Goal: Task Accomplishment & Management: Use online tool/utility

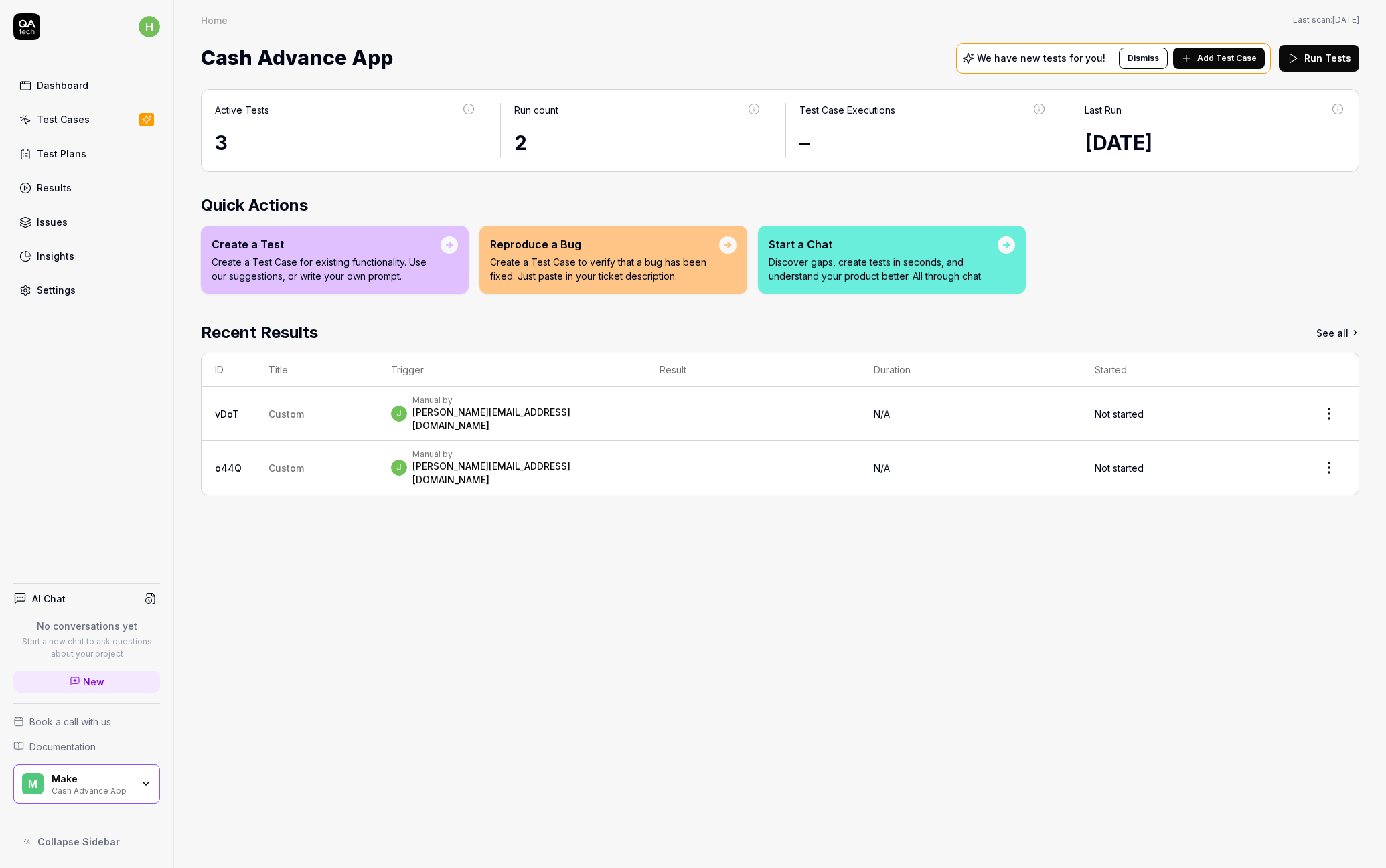
click at [67, 119] on div "Test Cases" at bounding box center [64, 120] width 53 height 14
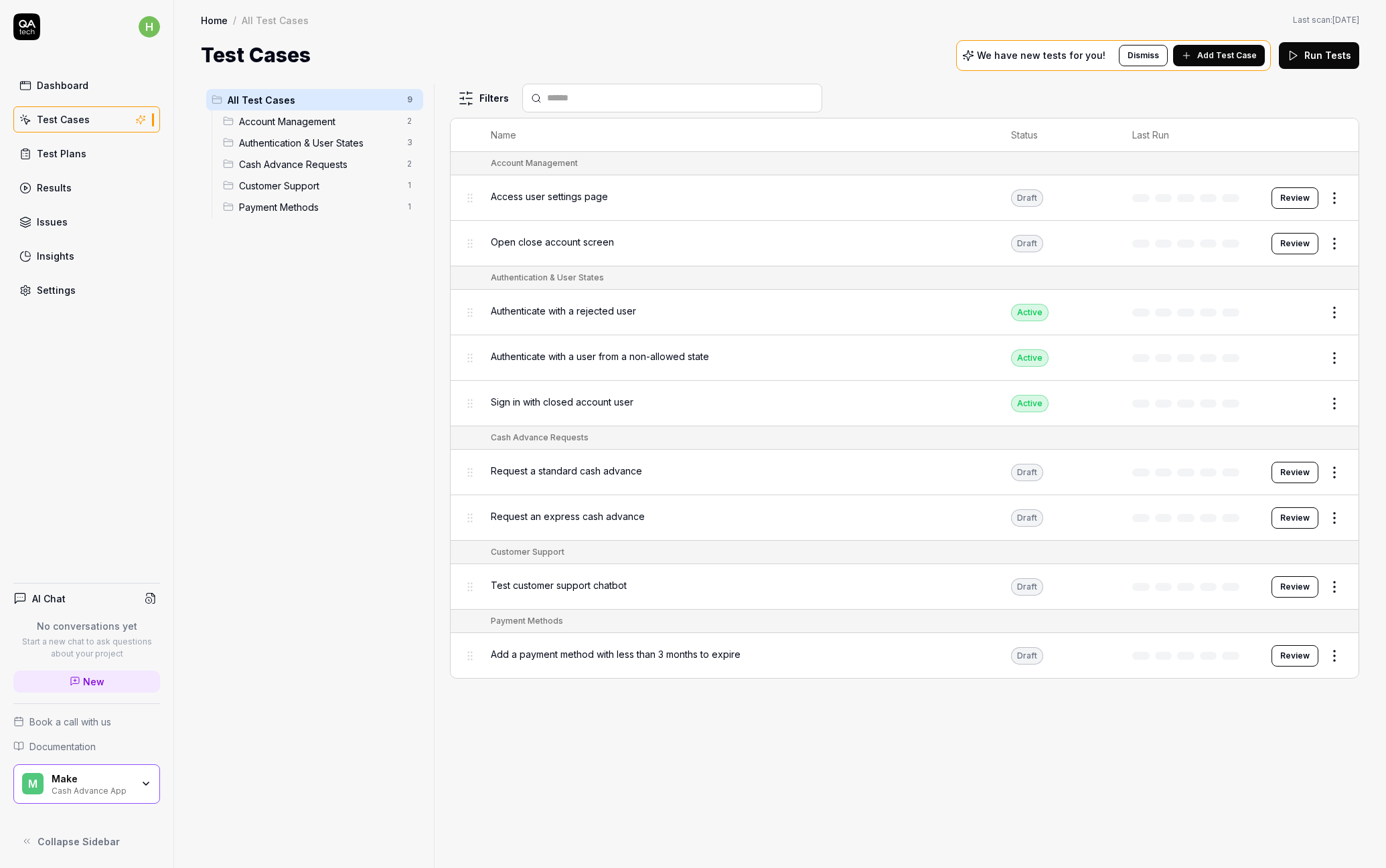
click at [105, 786] on div "Cash Advance App" at bounding box center [92, 789] width 81 height 10
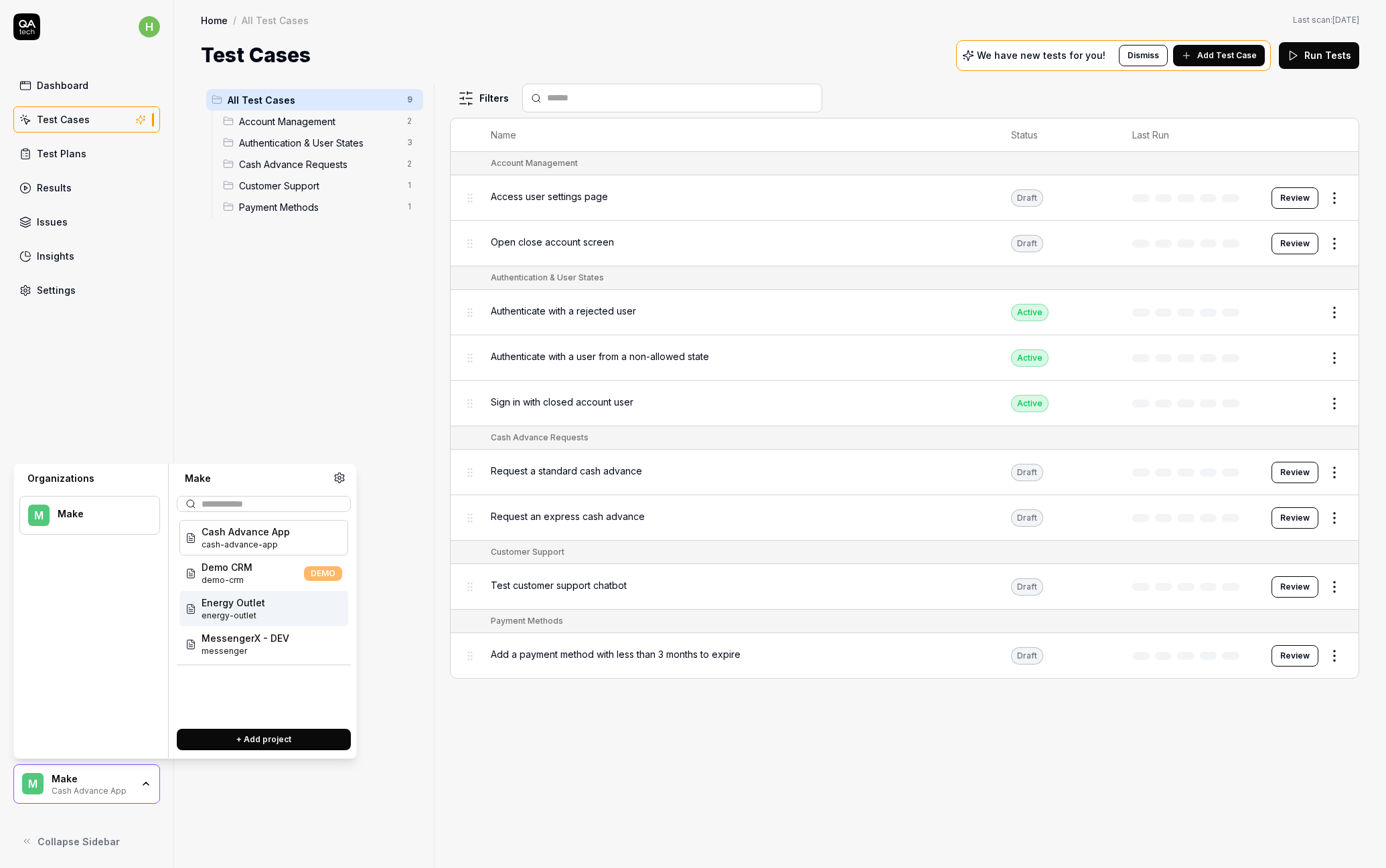
click at [254, 605] on span "Energy Outlet" at bounding box center [233, 603] width 64 height 14
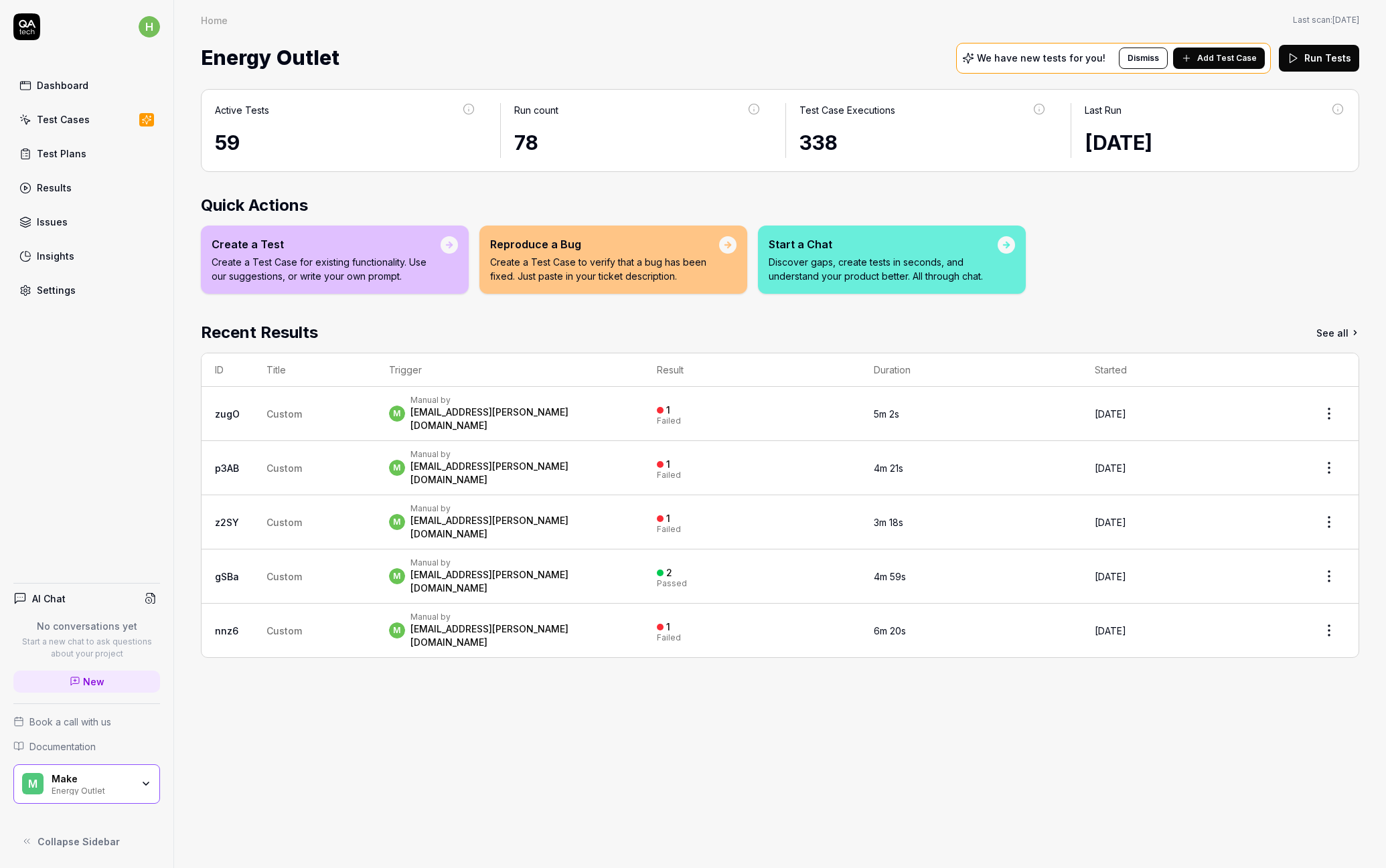
click at [75, 126] on div "Test Cases" at bounding box center [64, 120] width 53 height 14
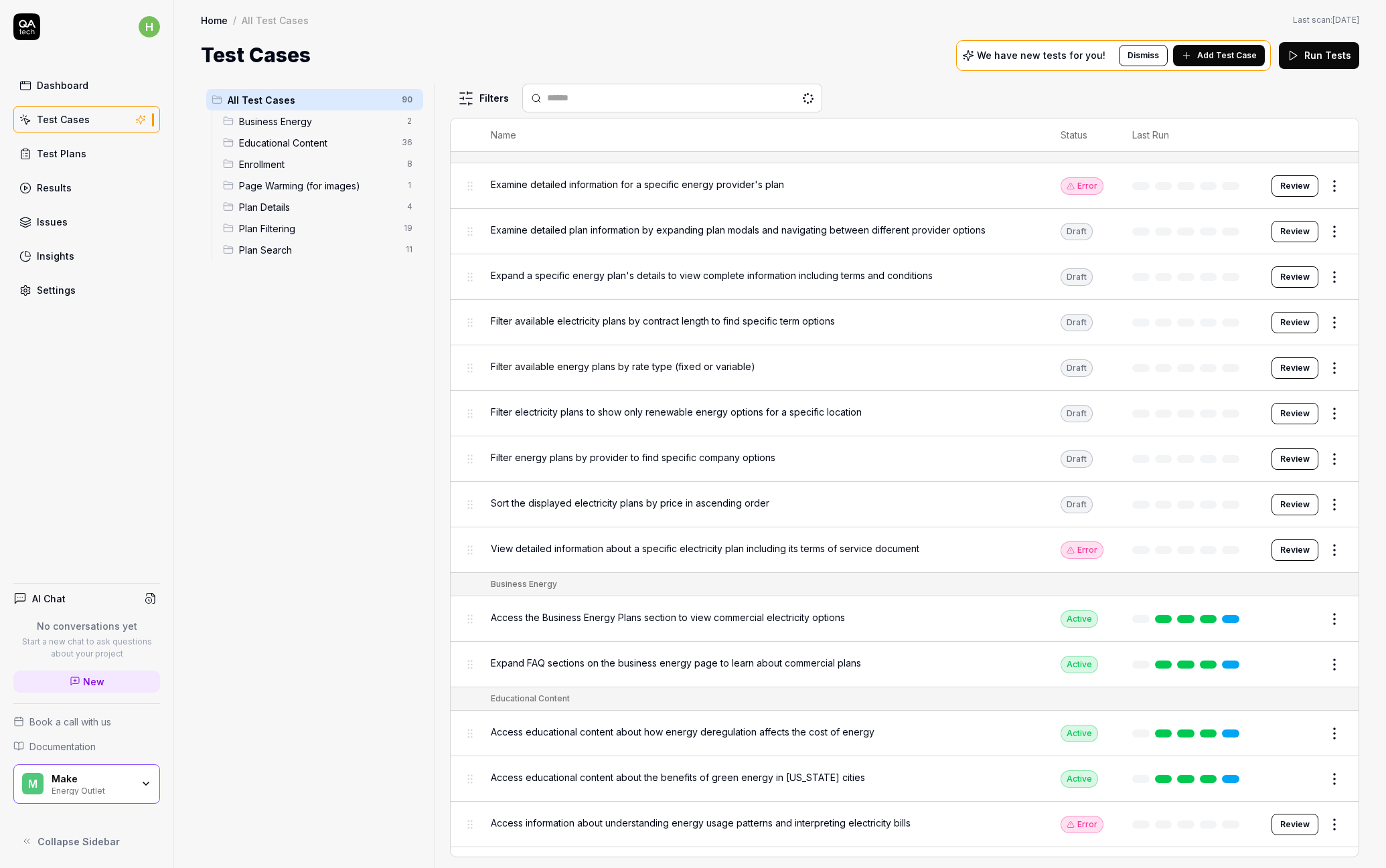
click at [293, 160] on span "Enrollment" at bounding box center [319, 164] width 160 height 14
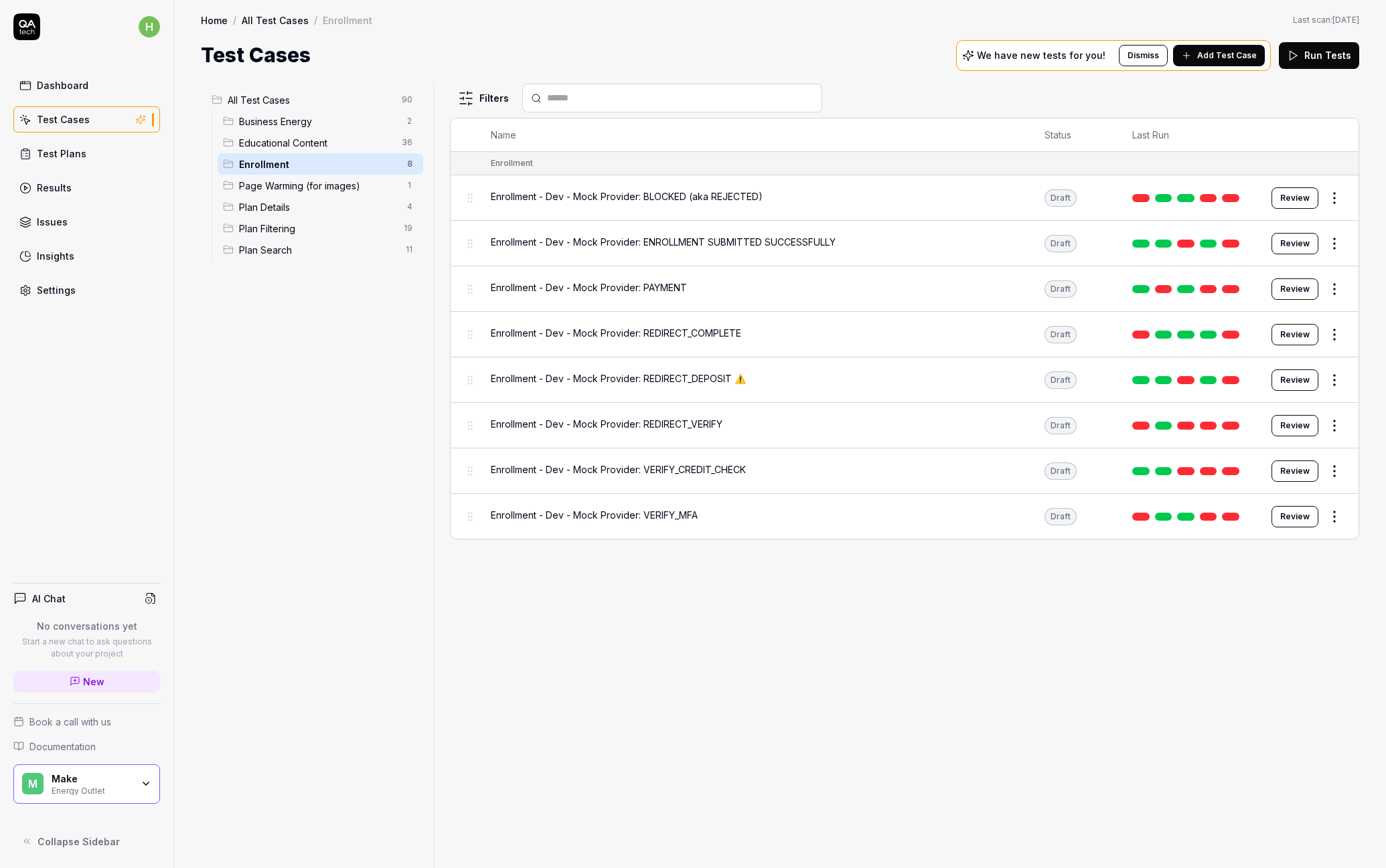
click at [650, 195] on span "Enrollment - Dev - Mock Provider: BLOCKED (aka REJECTED)" at bounding box center [627, 197] width 272 height 14
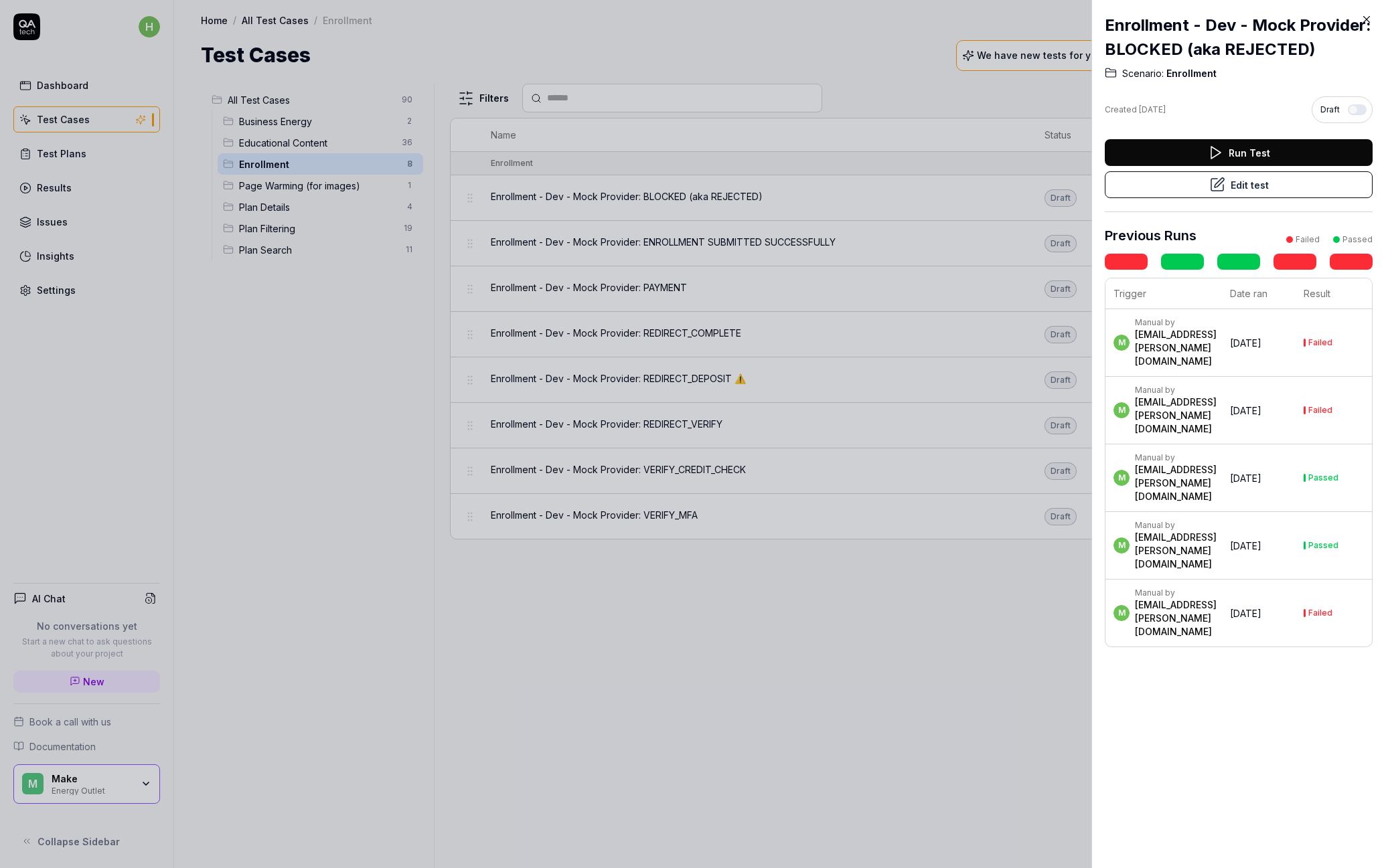
click at [1267, 189] on button "Edit test" at bounding box center [1238, 185] width 268 height 27
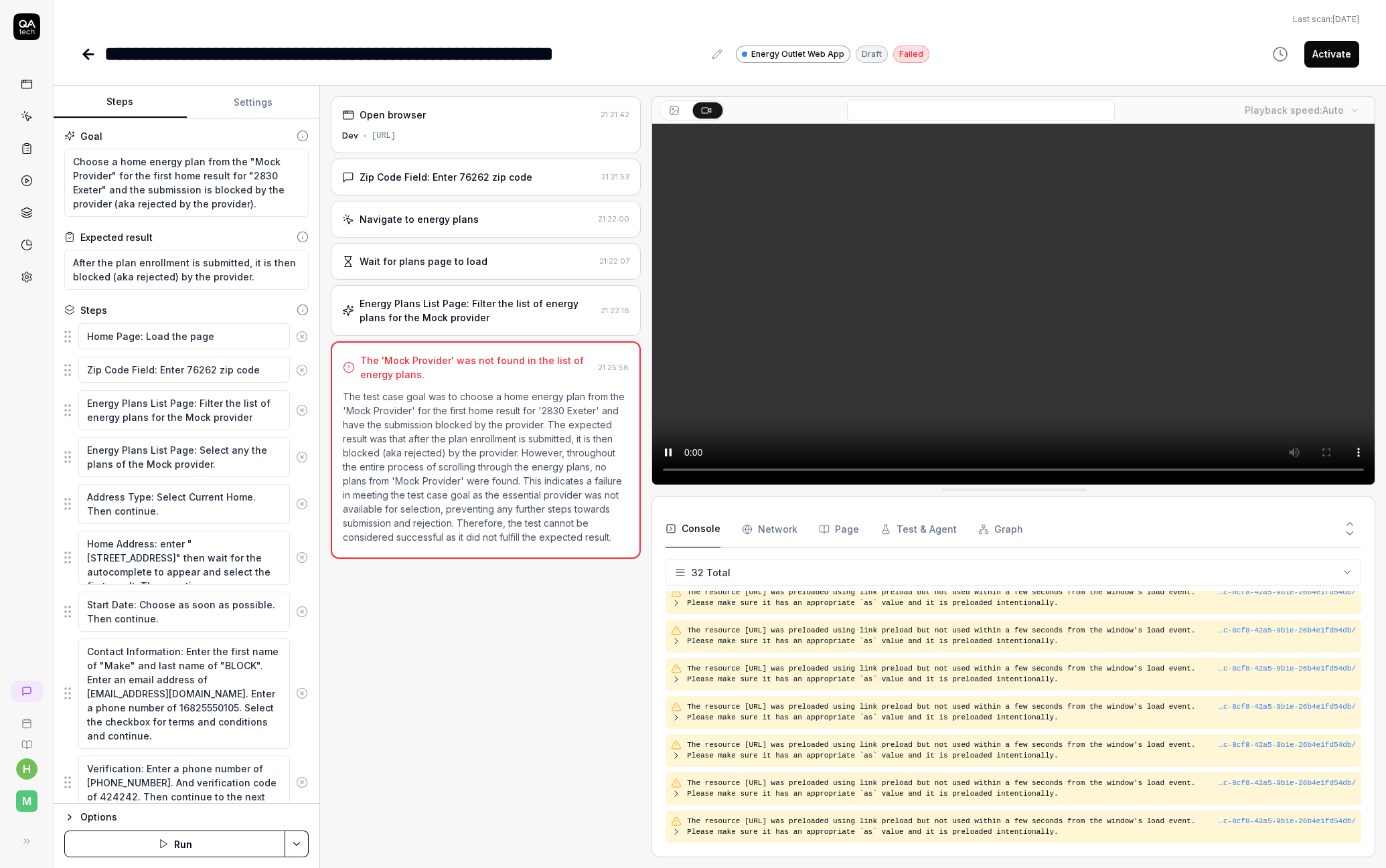
type textarea "*"
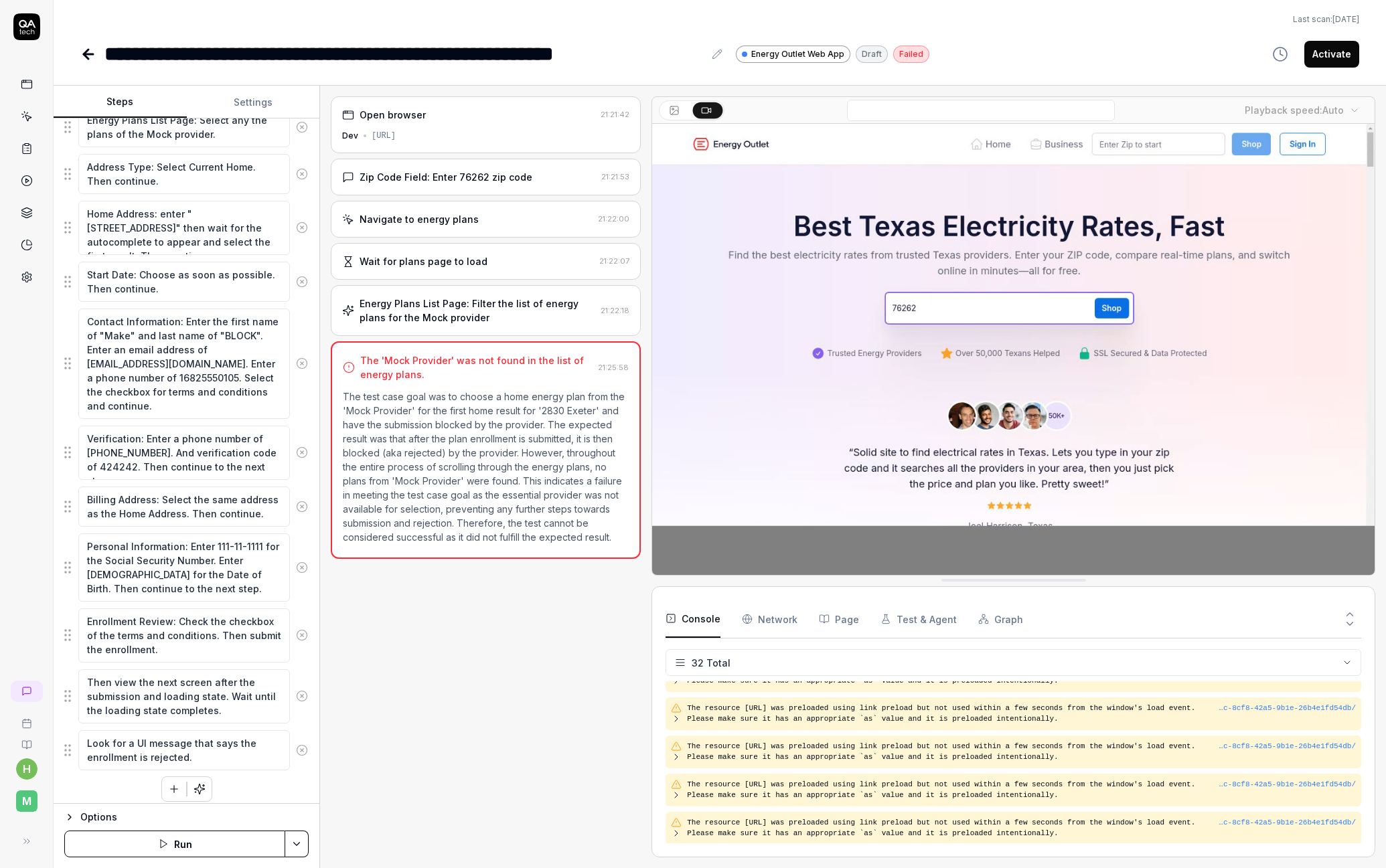
scroll to position [339, 0]
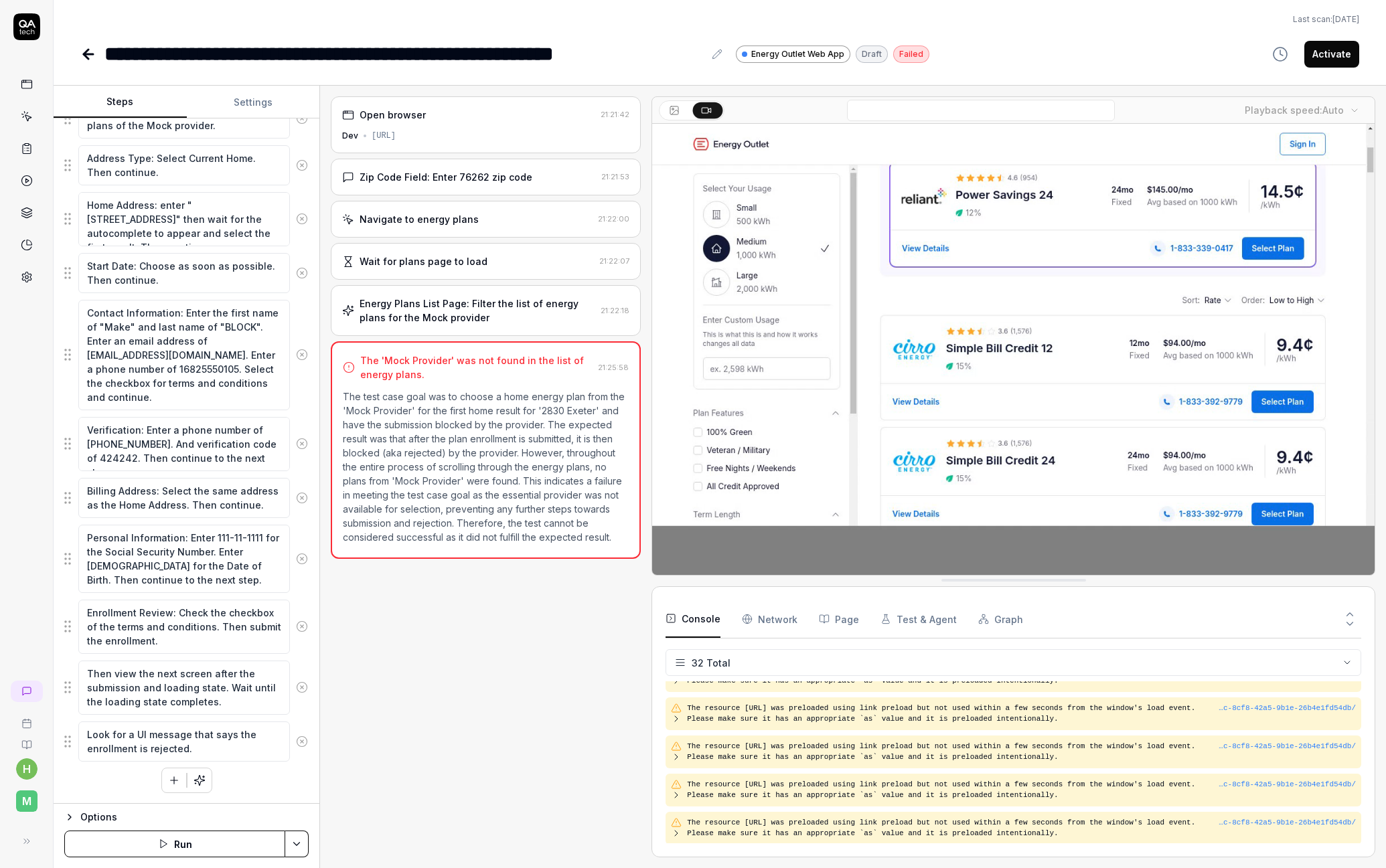
click at [90, 54] on icon at bounding box center [88, 54] width 9 height 0
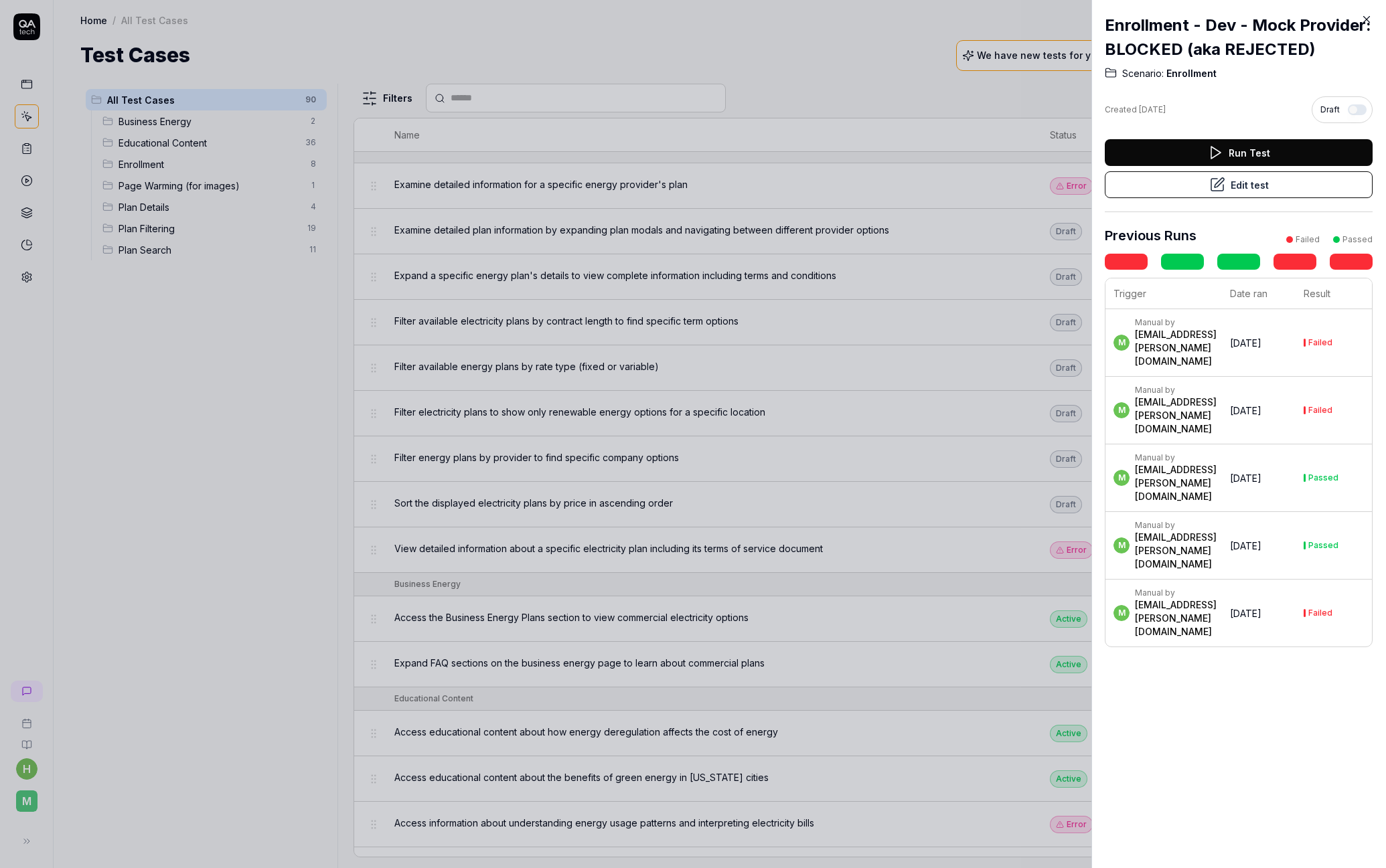
click at [737, 62] on div at bounding box center [693, 434] width 1386 height 868
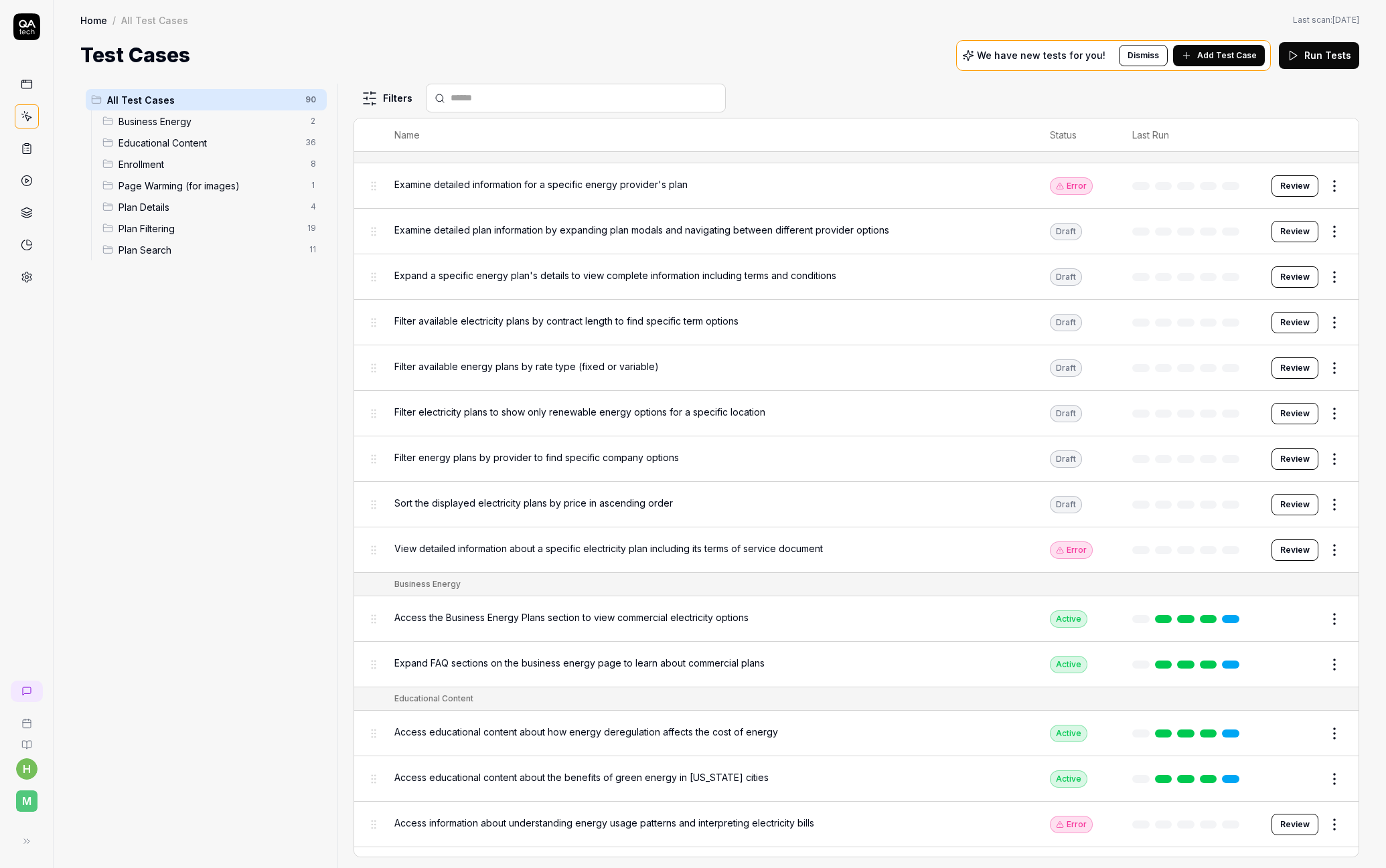
click at [202, 173] on div "Enrollment 8" at bounding box center [212, 164] width 230 height 22
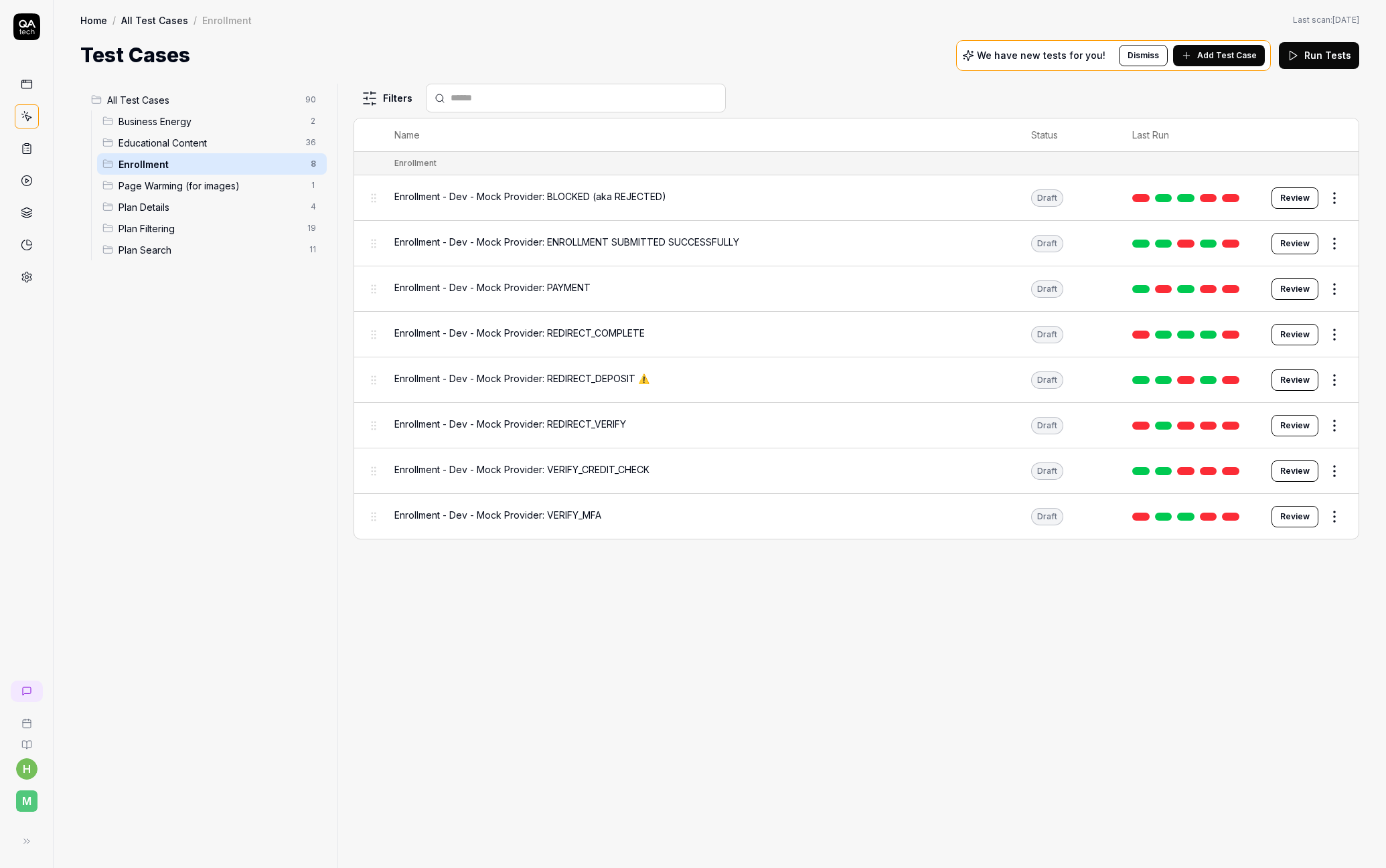
click at [594, 240] on span "Enrollment - Dev - Mock Provider: ENROLLMENT SUBMITTED SUCCESSFULLY" at bounding box center [567, 242] width 345 height 14
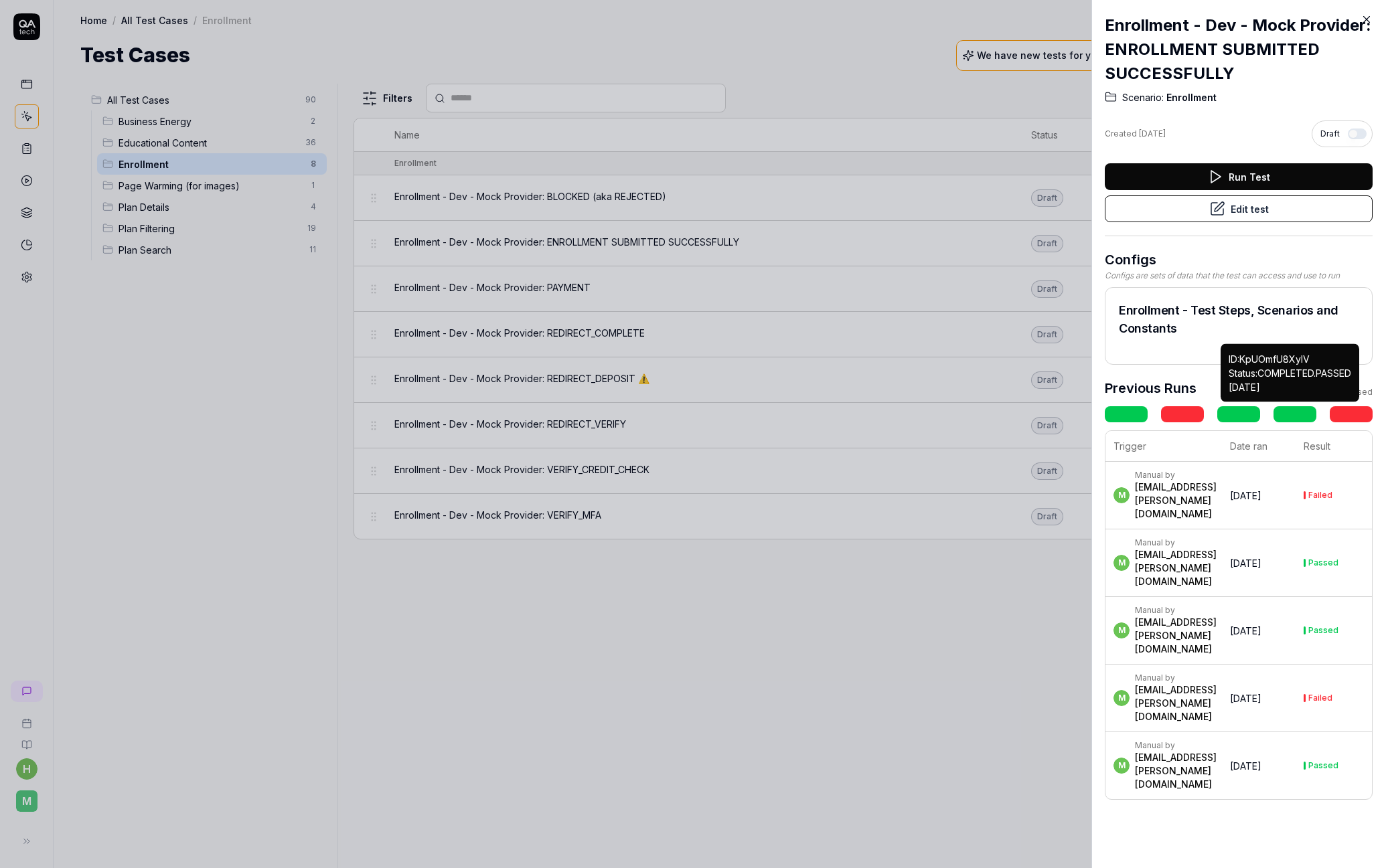
click at [1296, 412] on link at bounding box center [1294, 414] width 43 height 16
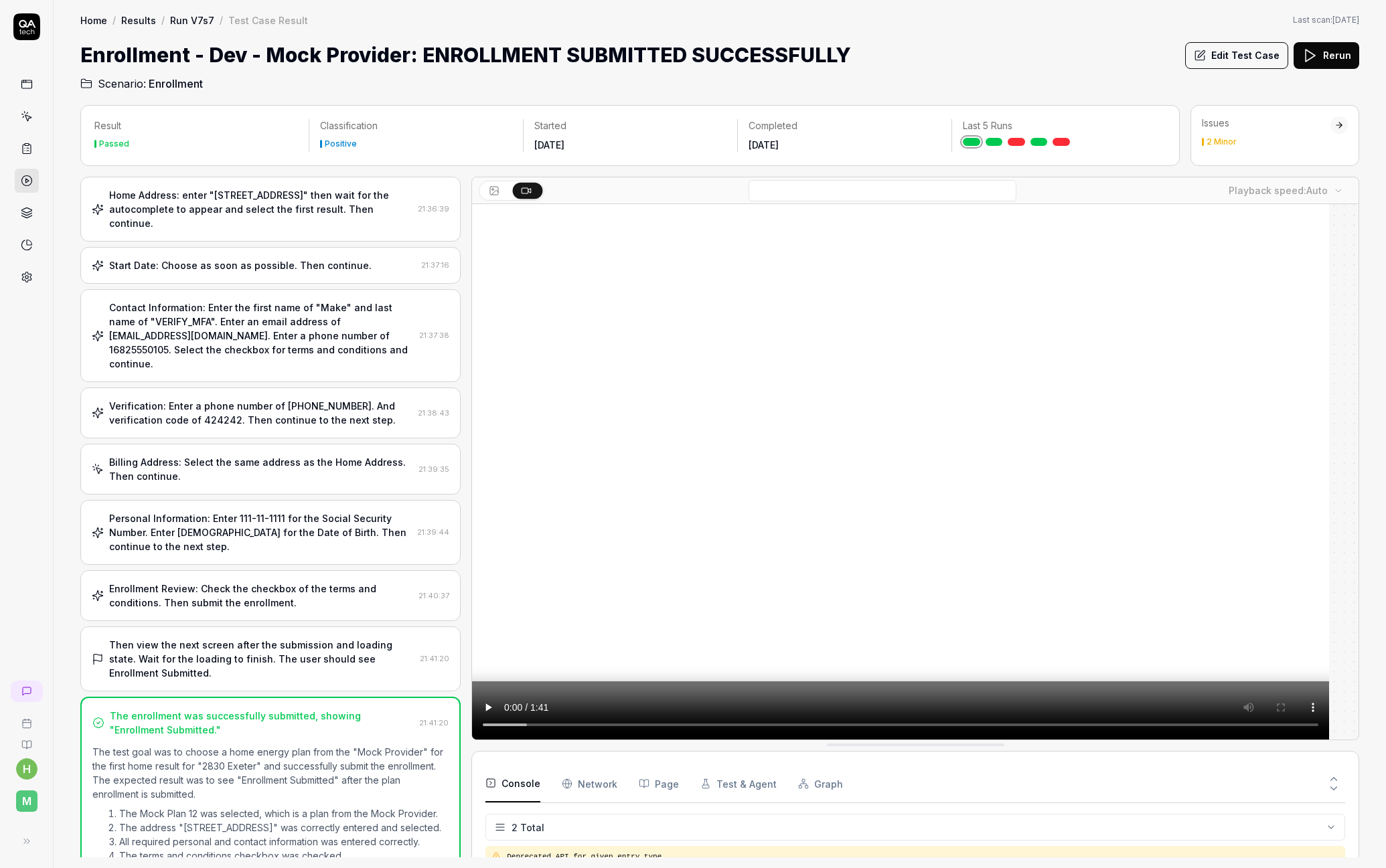
scroll to position [190, 0]
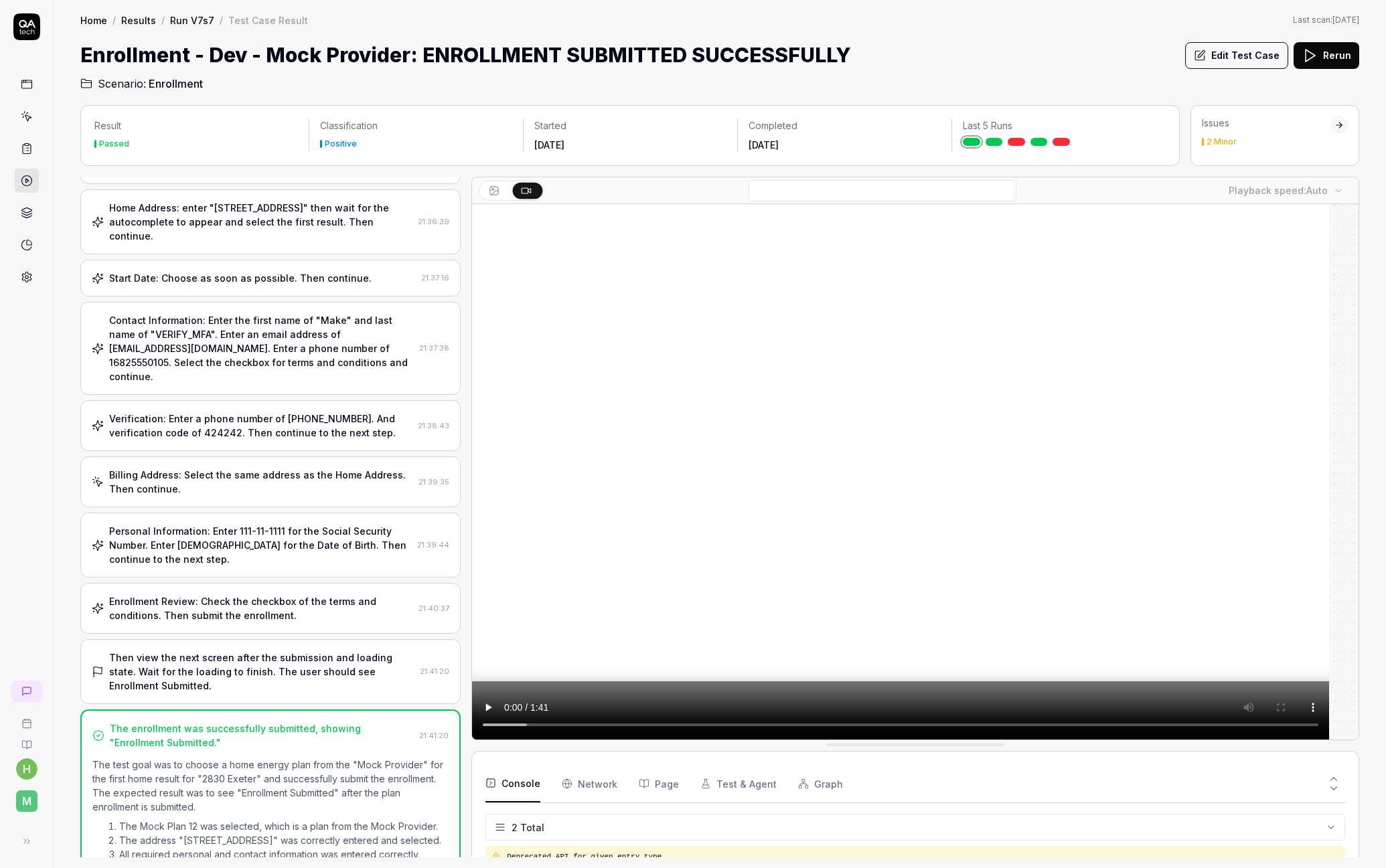
click at [208, 313] on div "Contact Information: Enter the first name of "Make" and last name of "VERIFY_MF…" at bounding box center [261, 348] width 305 height 70
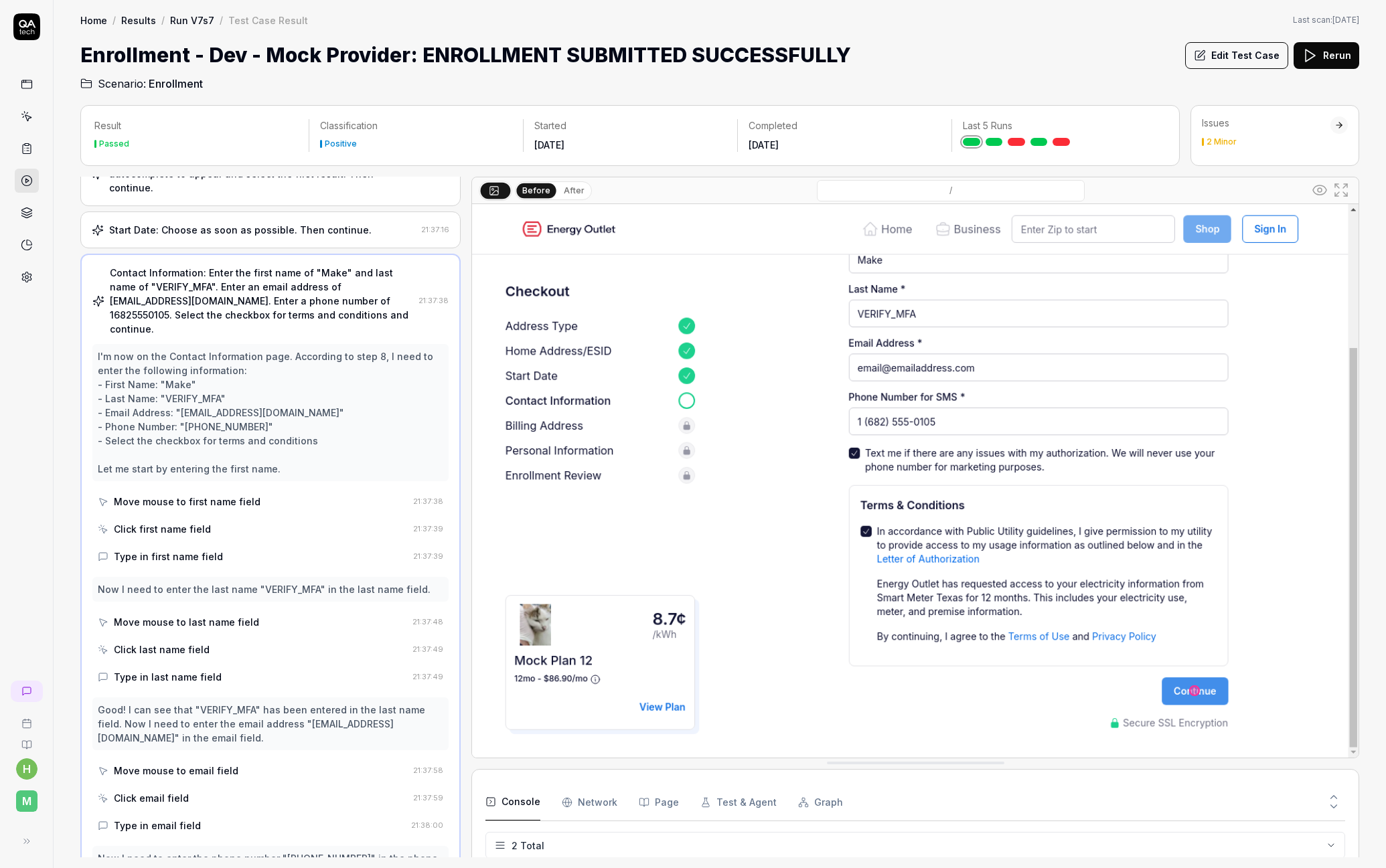
scroll to position [0, 0]
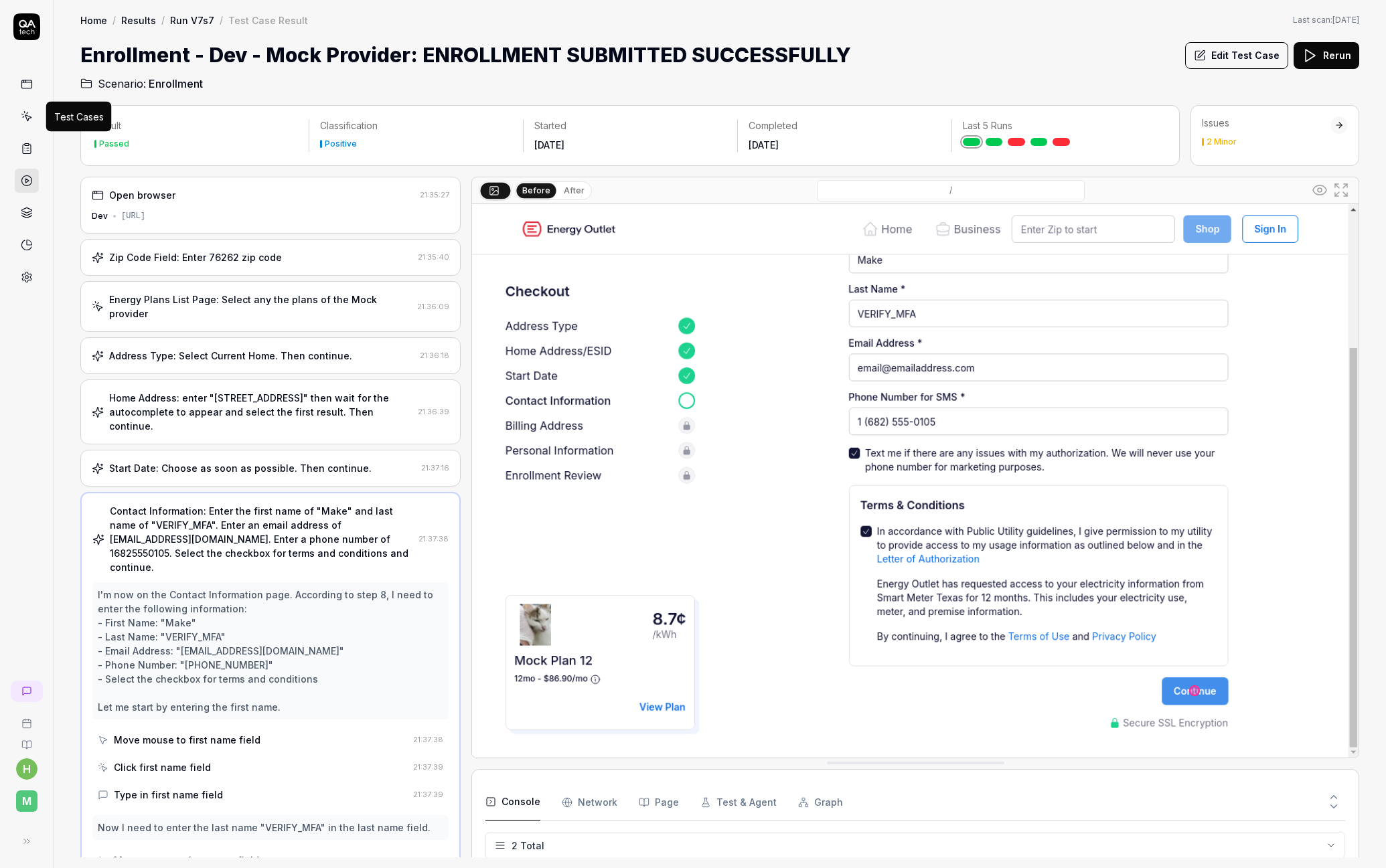
click at [27, 117] on icon at bounding box center [27, 116] width 12 height 12
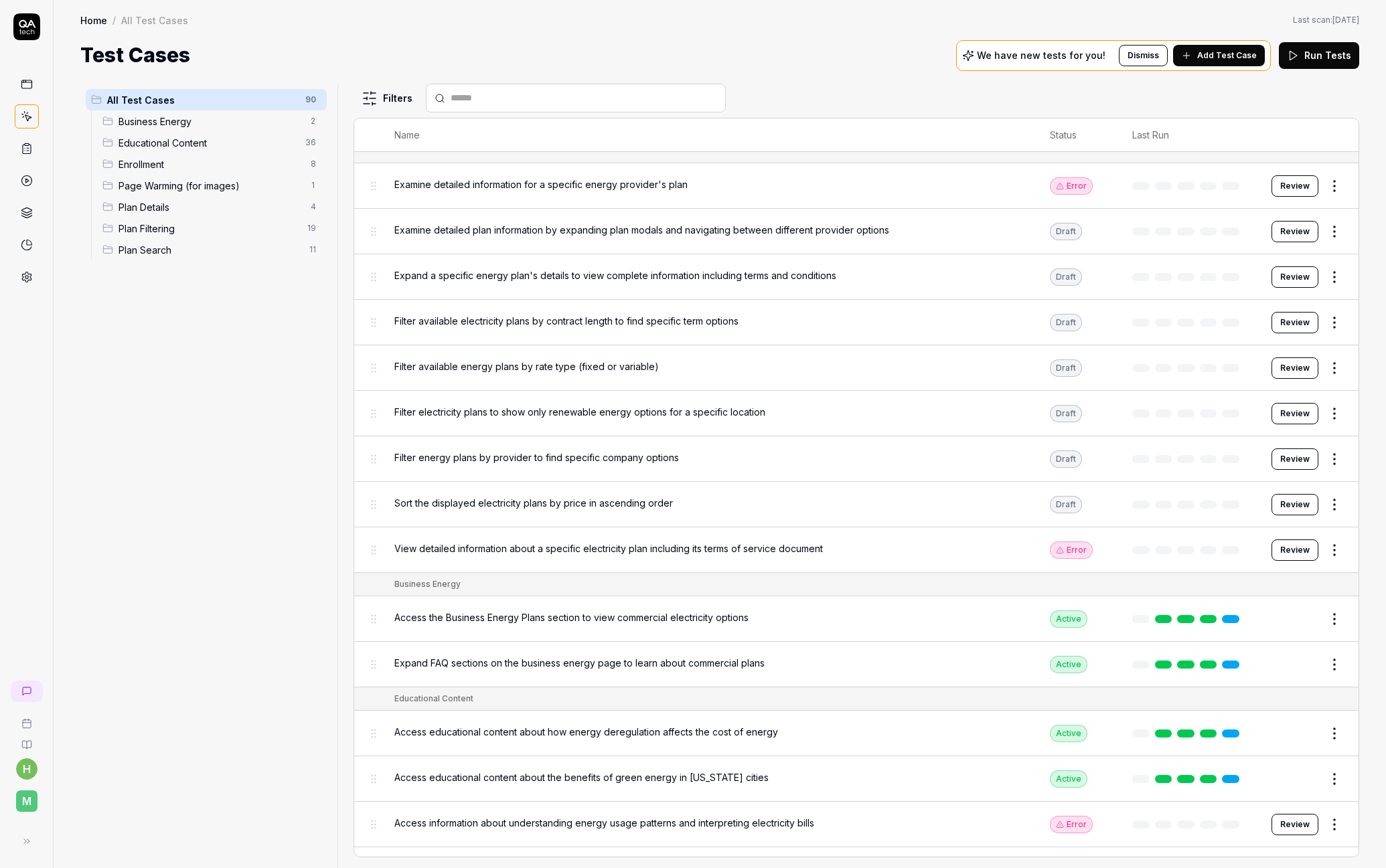
click at [178, 164] on span "Enrollment" at bounding box center [210, 164] width 184 height 14
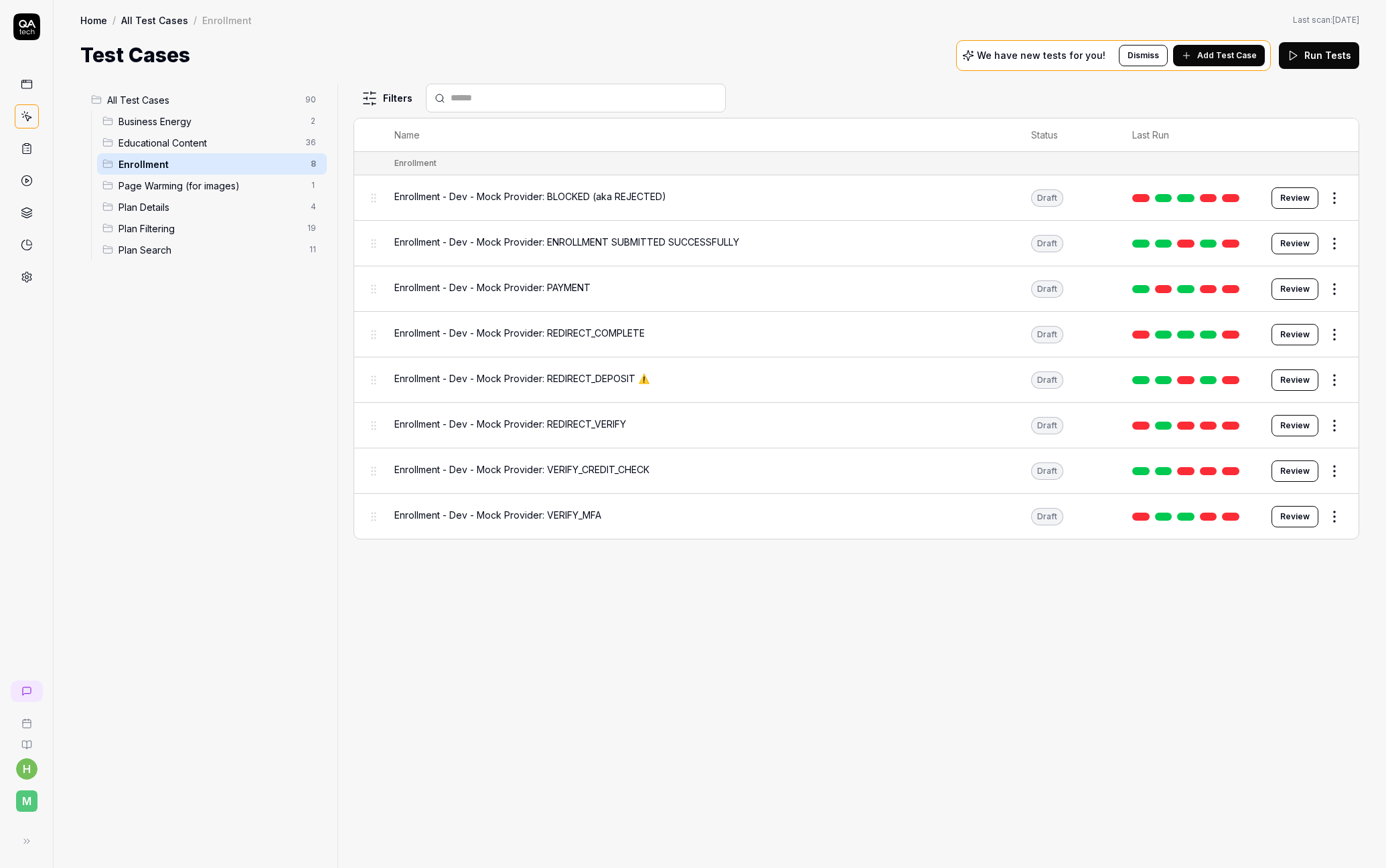
click at [1333, 201] on html "h M Home / All Test Cases / Enrollment Home / All Test Cases / Enrollment Last …" at bounding box center [693, 434] width 1386 height 868
click at [1281, 312] on div "Edit" at bounding box center [1279, 312] width 127 height 29
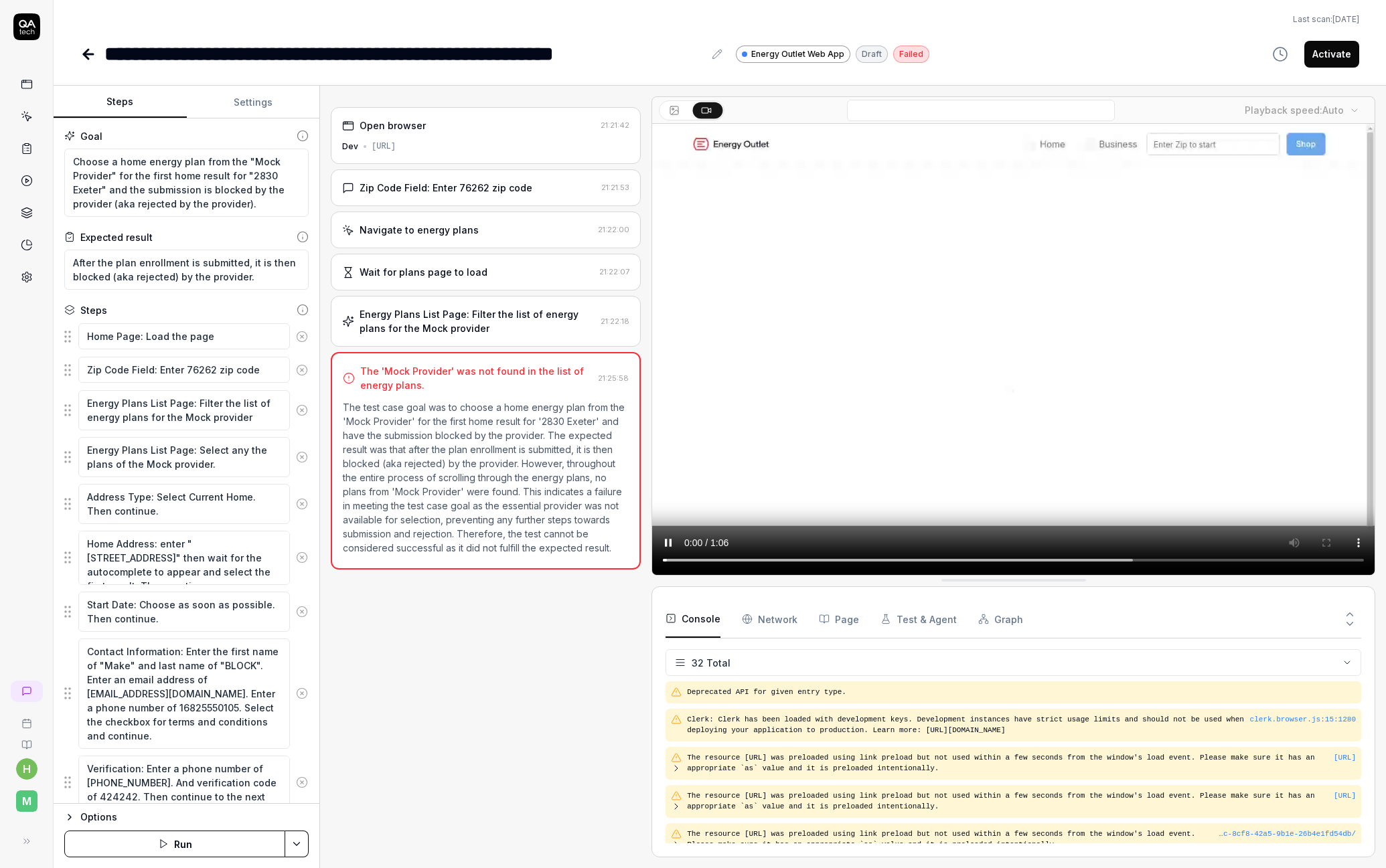
scroll to position [1042, 0]
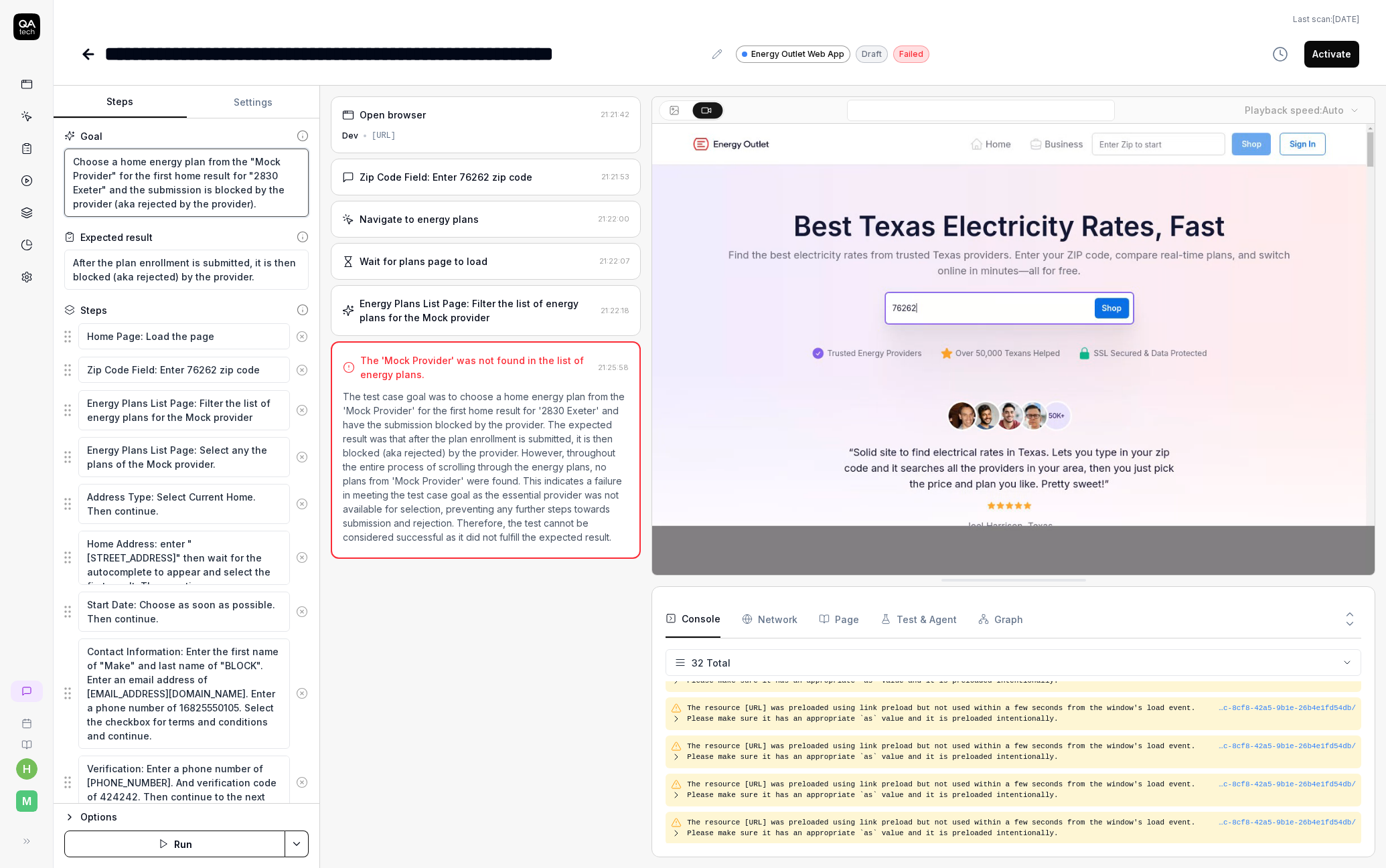
click at [165, 185] on textarea "Choose a home energy plan from the "Mock Provider" for the first home result fo…" at bounding box center [186, 183] width 244 height 69
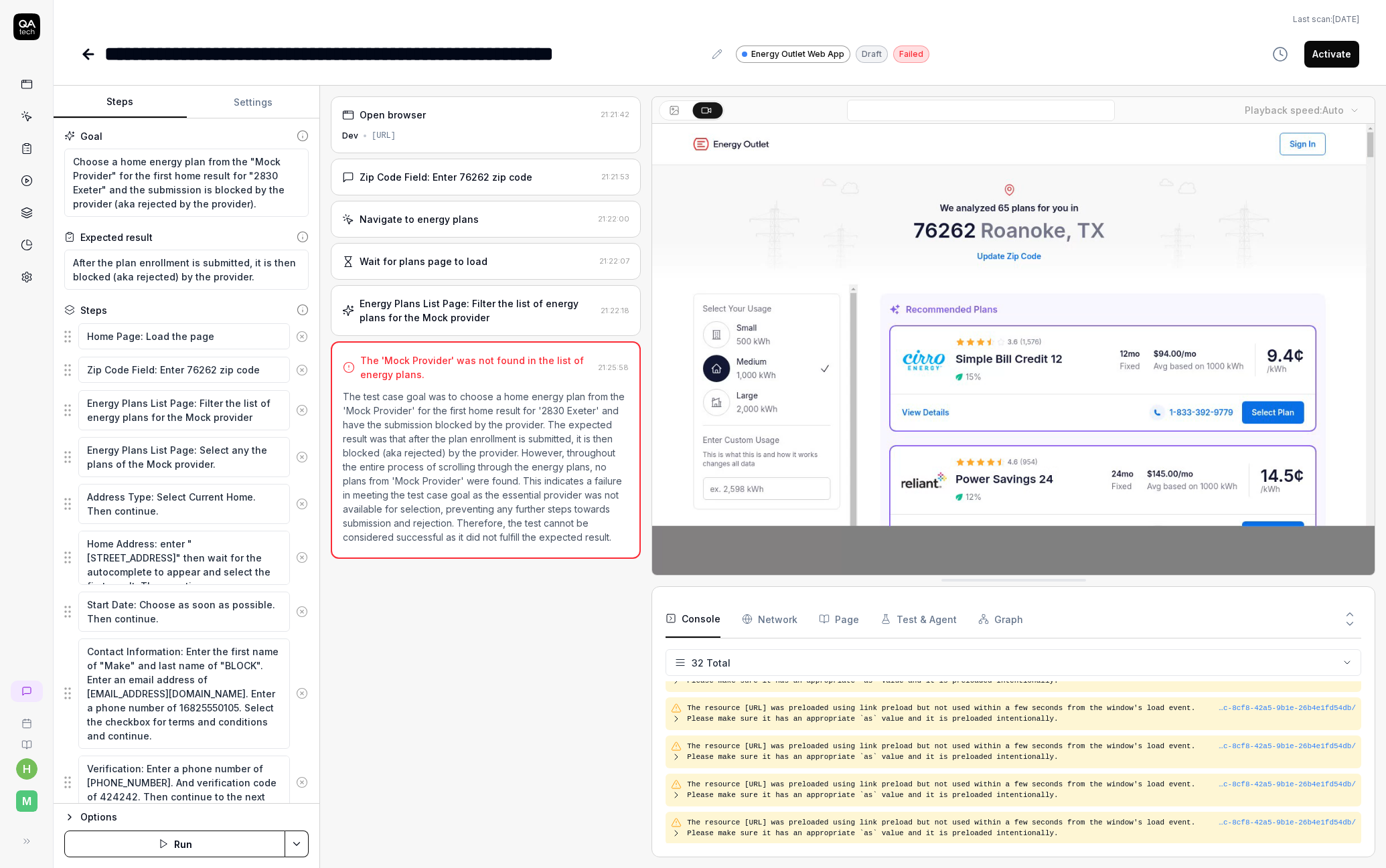
type textarea "*"
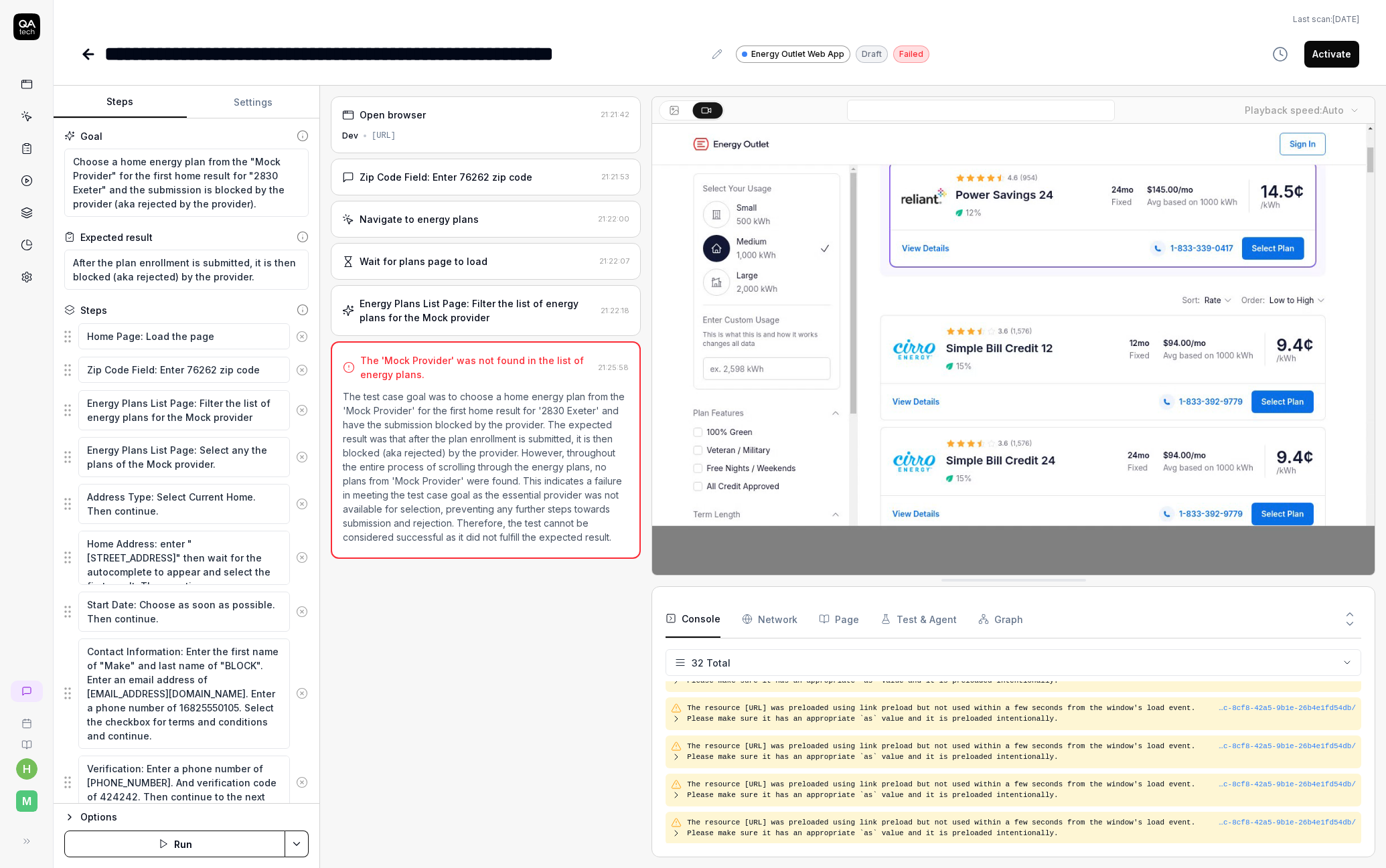
click at [228, 104] on button "Settings" at bounding box center [254, 102] width 133 height 32
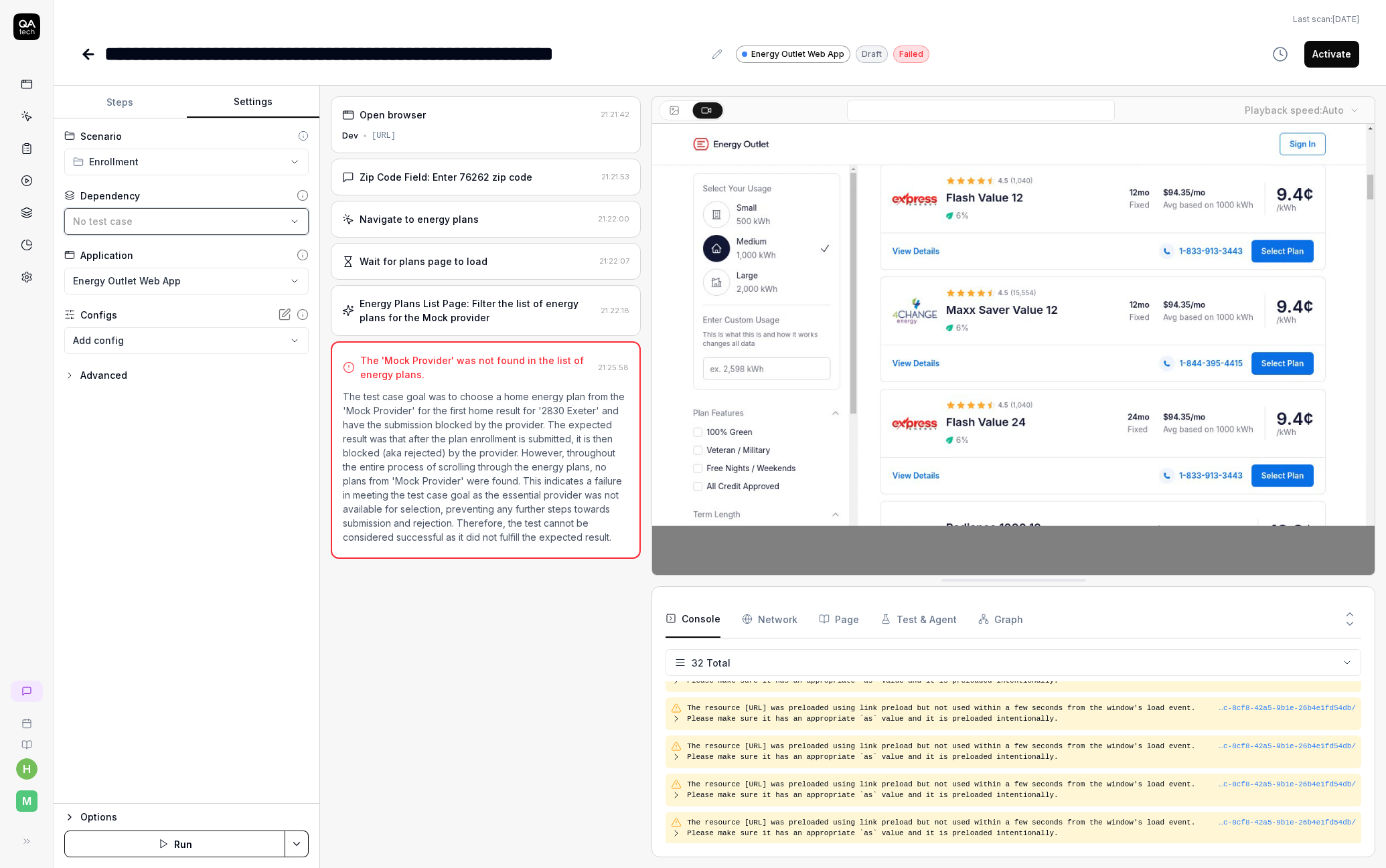
click at [155, 217] on div "No test case" at bounding box center [179, 221] width 214 height 14
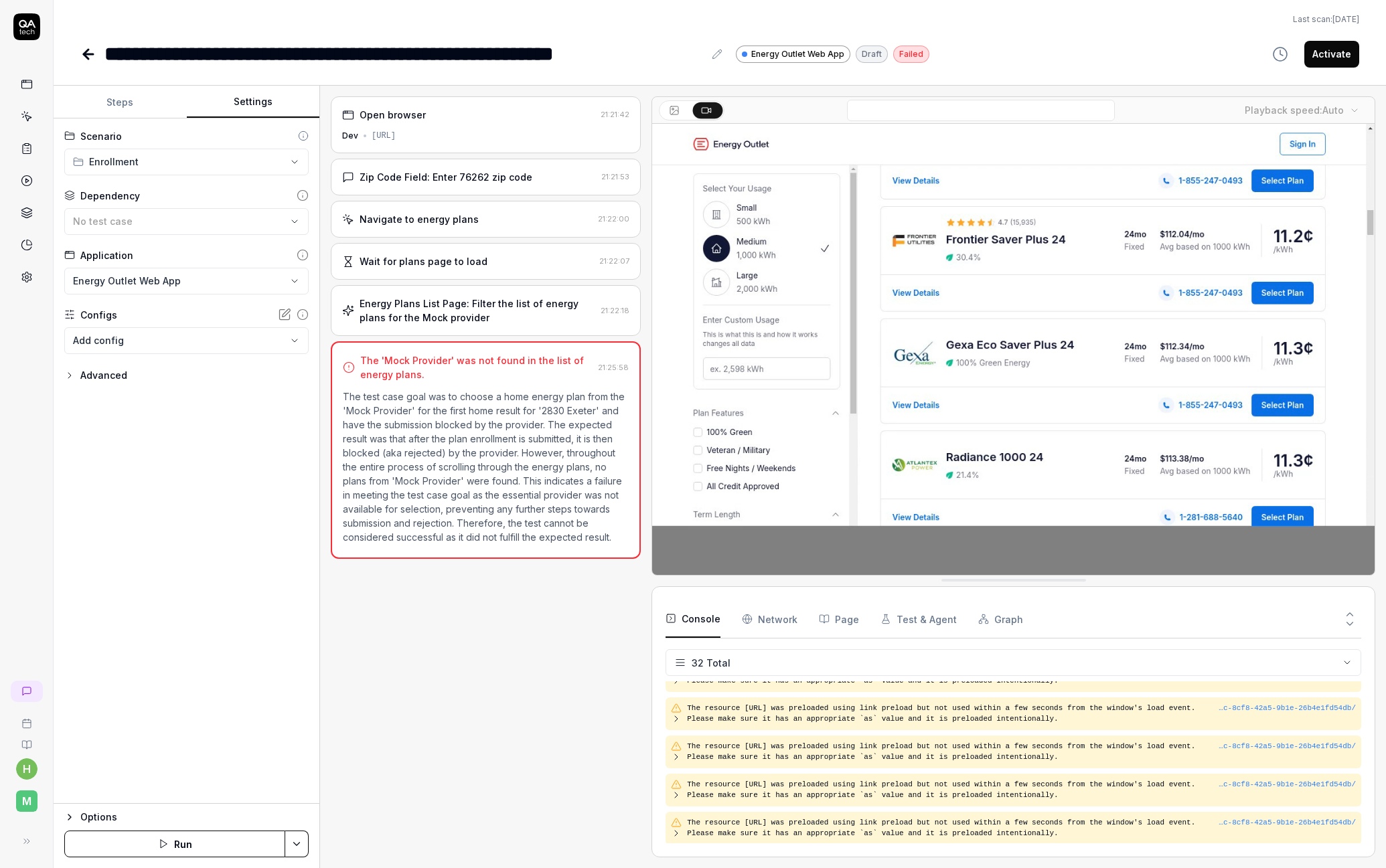
click at [148, 182] on div "**********" at bounding box center [186, 461] width 266 height 685
